Goal: Use online tool/utility: Utilize a website feature to perform a specific function

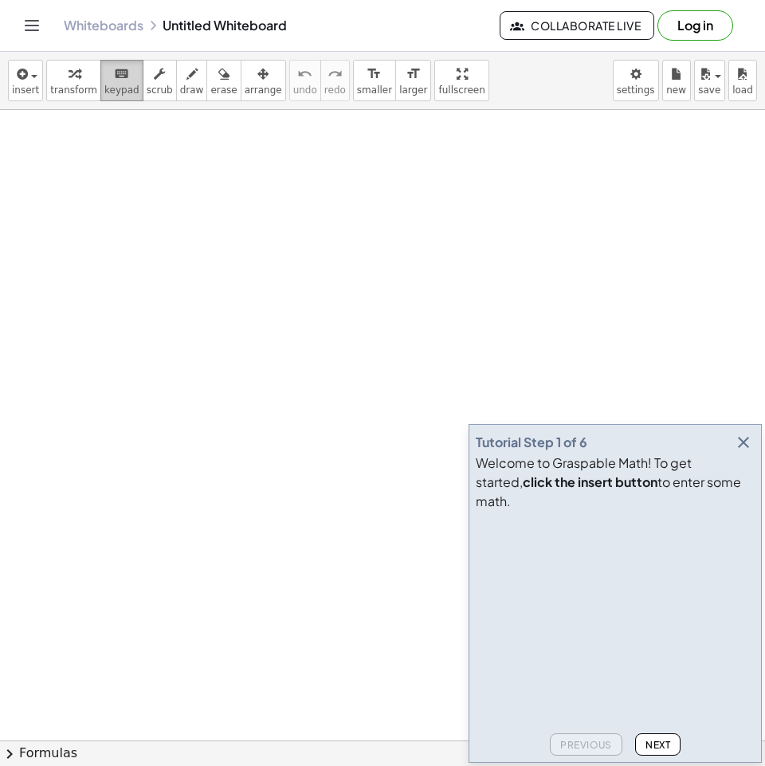
click at [122, 82] on div "keyboard" at bounding box center [121, 73] width 35 height 19
click at [280, 220] on div at bounding box center [382, 747] width 765 height 1275
click at [749, 452] on icon "button" at bounding box center [743, 442] width 19 height 19
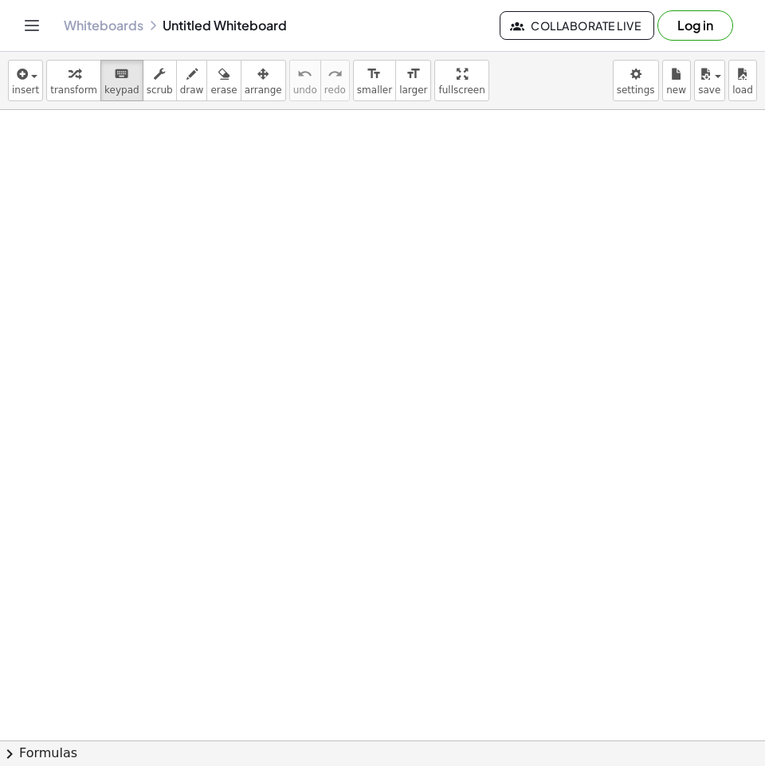
click at [69, 187] on div at bounding box center [382, 747] width 765 height 1275
click at [187, 81] on icon "button" at bounding box center [192, 74] width 11 height 19
drag, startPoint x: 96, startPoint y: 204, endPoint x: 188, endPoint y: 228, distance: 94.7
click at [188, 228] on div at bounding box center [382, 747] width 765 height 1275
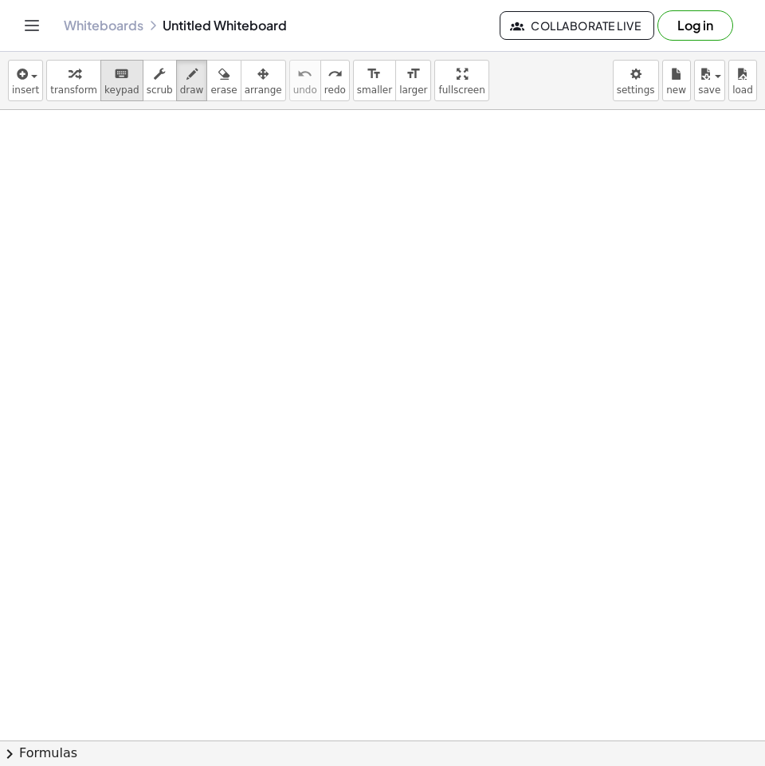
click at [119, 95] on span "keypad" at bounding box center [121, 89] width 35 height 11
click at [112, 94] on span "keypad" at bounding box center [121, 89] width 35 height 11
click at [207, 181] on div at bounding box center [382, 747] width 765 height 1275
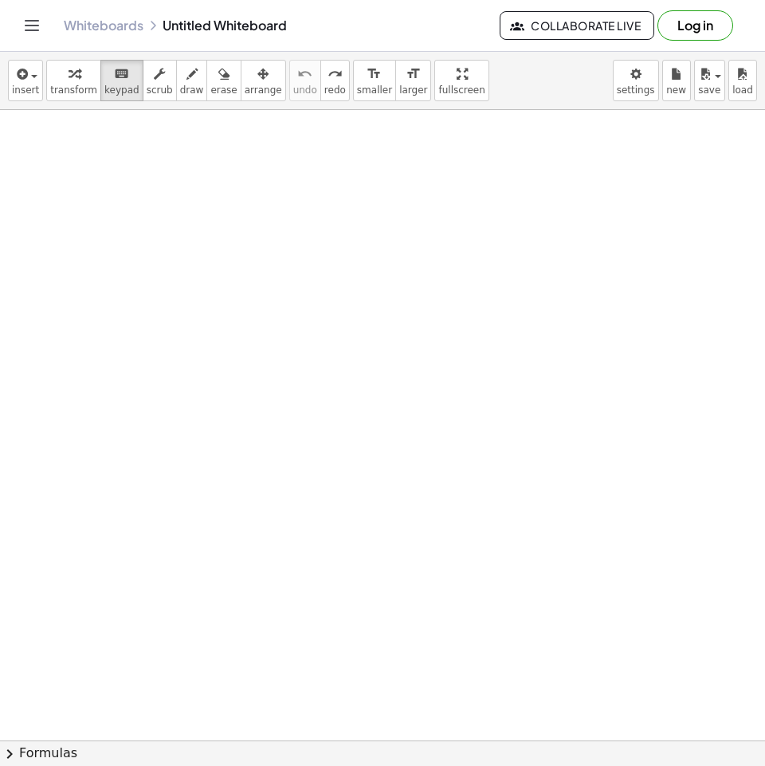
drag, startPoint x: 105, startPoint y: 185, endPoint x: 61, endPoint y: 186, distance: 44.6
click at [61, 186] on div at bounding box center [382, 747] width 765 height 1275
click at [30, 85] on span "insert" at bounding box center [25, 89] width 27 height 11
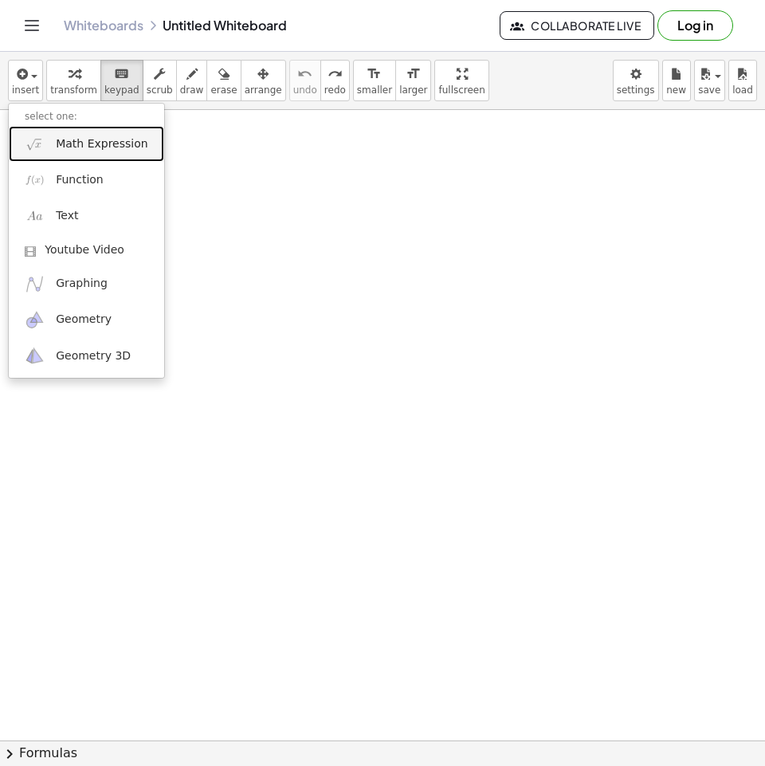
click at [69, 143] on span "Math Expression" at bounding box center [102, 144] width 92 height 16
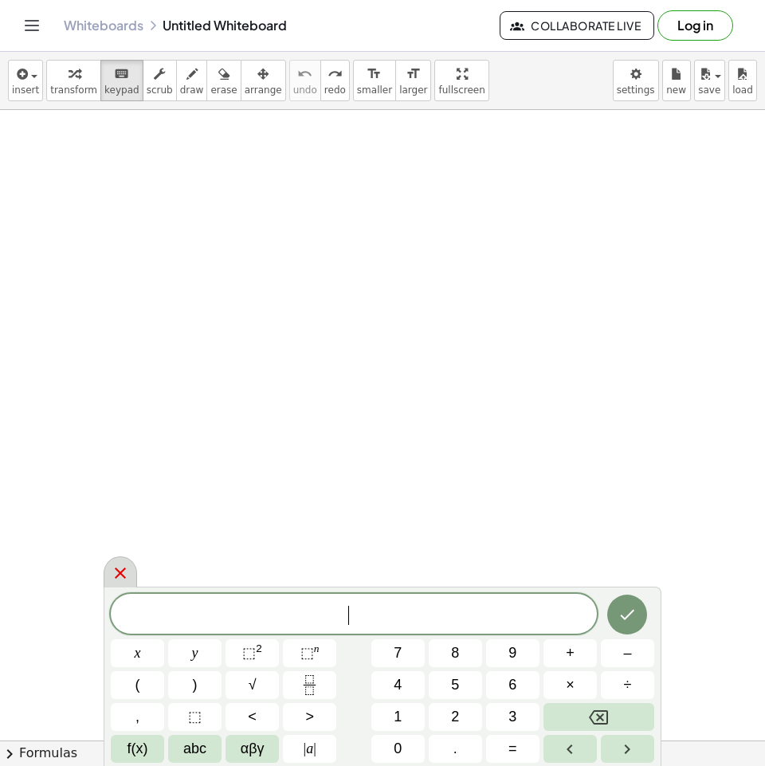
click at [116, 572] on icon at bounding box center [120, 573] width 19 height 19
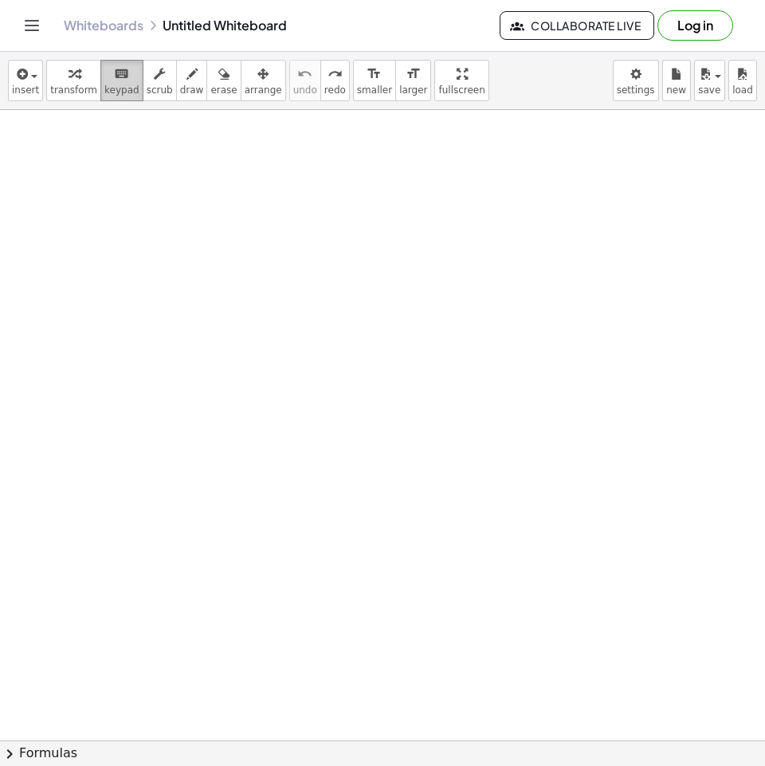
click at [107, 84] on span "keypad" at bounding box center [121, 89] width 35 height 11
click at [80, 79] on div "button" at bounding box center [73, 73] width 47 height 19
click at [187, 81] on icon "button" at bounding box center [192, 74] width 11 height 19
drag, startPoint x: 49, startPoint y: 151, endPoint x: 58, endPoint y: 169, distance: 20.3
click at [58, 169] on div at bounding box center [382, 747] width 765 height 1275
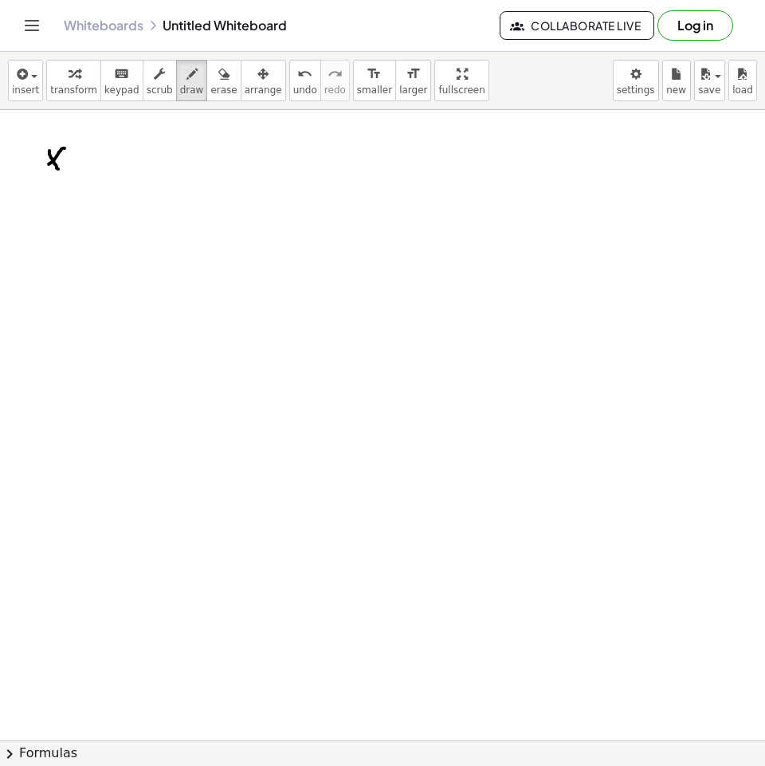
drag, startPoint x: 65, startPoint y: 148, endPoint x: 39, endPoint y: 171, distance: 33.9
click at [39, 171] on div at bounding box center [382, 747] width 765 height 1275
drag, startPoint x: 28, startPoint y: 140, endPoint x: 42, endPoint y: 159, distance: 23.9
click at [42, 159] on div at bounding box center [382, 747] width 765 height 1275
drag, startPoint x: 42, startPoint y: 141, endPoint x: 33, endPoint y: 156, distance: 17.9
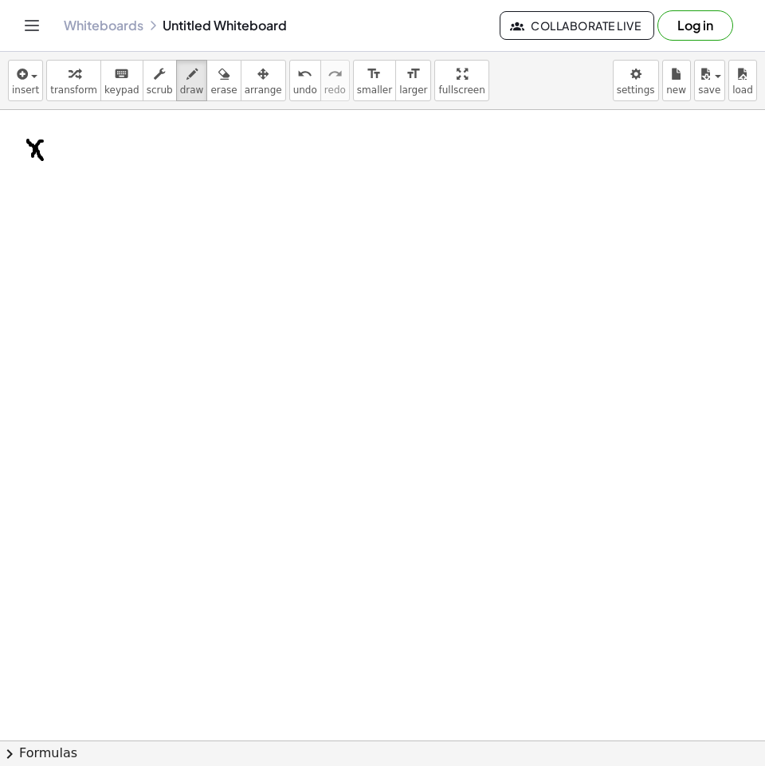
click at [33, 157] on div at bounding box center [382, 747] width 765 height 1275
click at [136, 147] on div at bounding box center [382, 747] width 765 height 1275
